Goal: Task Accomplishment & Management: Use online tool/utility

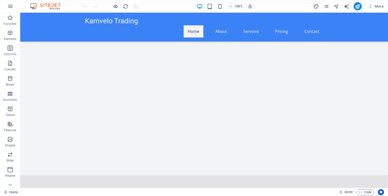
scroll to position [879, 0]
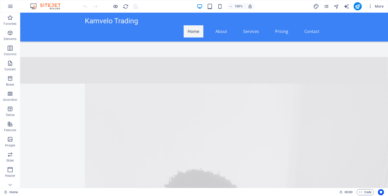
click at [379, 188] on div "Home 00 : 00 Code" at bounding box center [194, 192] width 388 height 8
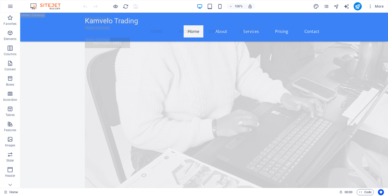
scroll to position [1132, 0]
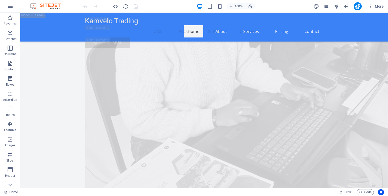
click at [292, 5] on div "100% More" at bounding box center [234, 6] width 304 height 8
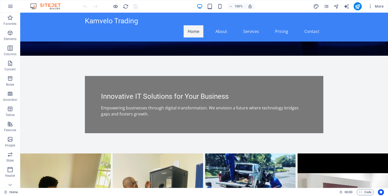
scroll to position [511, 0]
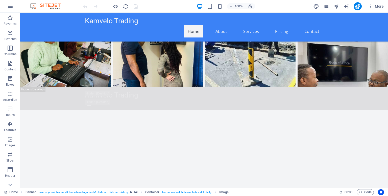
scroll to position [410, 0]
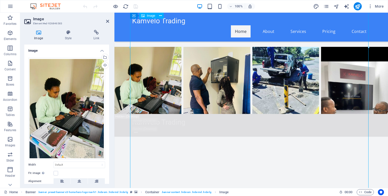
drag, startPoint x: 248, startPoint y: 68, endPoint x: 322, endPoint y: 84, distance: 75.8
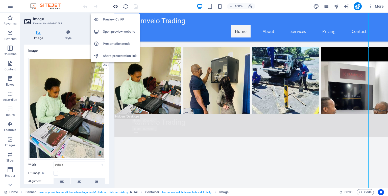
click at [115, 5] on icon "button" at bounding box center [116, 7] width 6 height 6
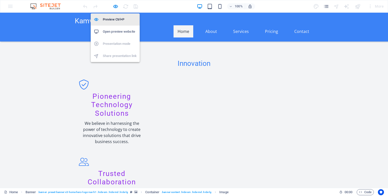
click at [107, 20] on h6 "Preview Ctrl+P" at bounding box center [120, 19] width 34 height 6
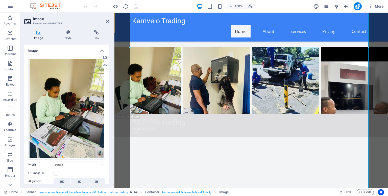
drag, startPoint x: 189, startPoint y: 30, endPoint x: 219, endPoint y: 23, distance: 30.8
click at [219, 23] on div "Kamvelo Trading Home About Services Pricing Contact" at bounding box center [251, 27] width 274 height 29
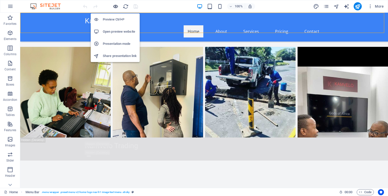
click at [116, 6] on icon "button" at bounding box center [116, 7] width 6 height 6
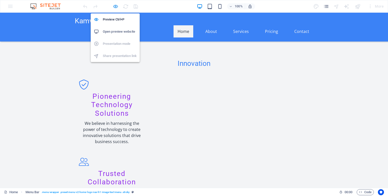
click at [116, 6] on icon "button" at bounding box center [116, 7] width 6 height 6
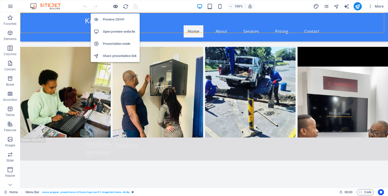
click at [115, 5] on icon "button" at bounding box center [116, 7] width 6 height 6
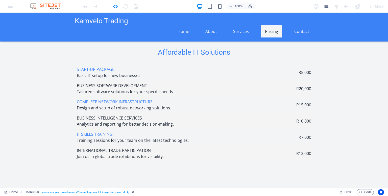
scroll to position [986, 0]
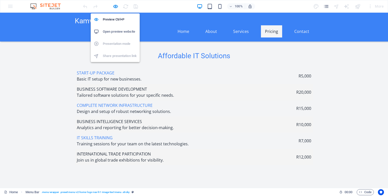
click at [116, 30] on h6 "Open preview website" at bounding box center [120, 32] width 34 height 6
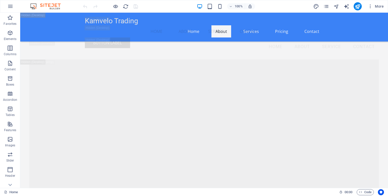
scroll to position [1481, 0]
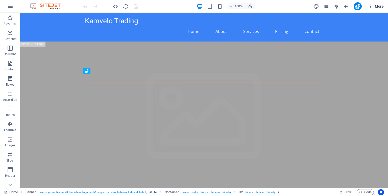
click at [370, 6] on icon "button" at bounding box center [370, 6] width 5 height 5
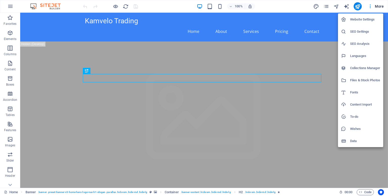
click at [9, 7] on div at bounding box center [194, 98] width 388 height 196
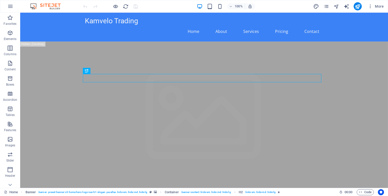
click at [9, 7] on icon "button" at bounding box center [10, 6] width 6 height 6
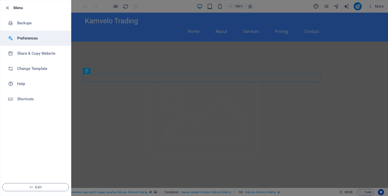
click at [22, 36] on h6 "Preferences" at bounding box center [40, 38] width 47 height 6
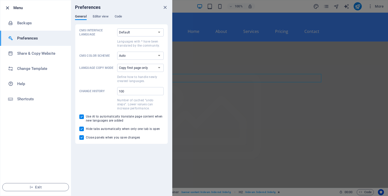
click at [8, 8] on icon "button" at bounding box center [8, 8] width 6 height 6
